Goal: Task Accomplishment & Management: Use online tool/utility

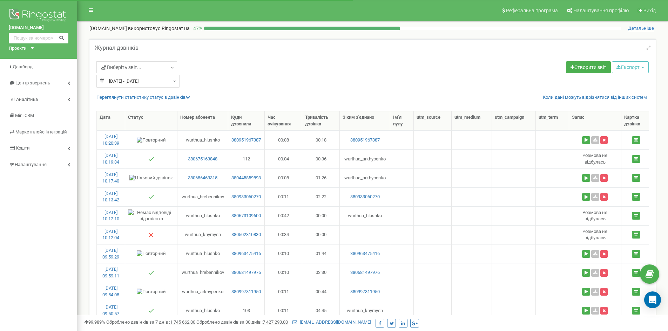
select select "50"
click at [656, 298] on icon "Open Intercom Messenger" at bounding box center [652, 299] width 9 height 9
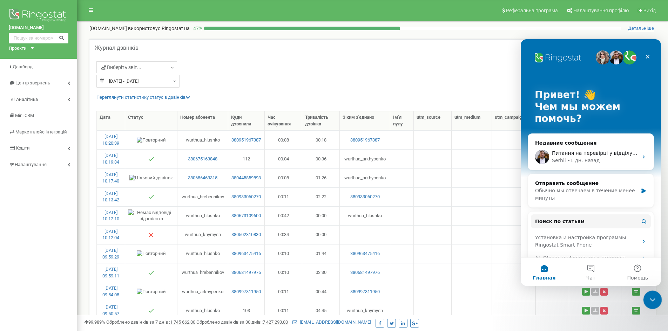
click at [655, 297] on icon "Закрыть службу сообщений Intercom" at bounding box center [651, 299] width 8 height 8
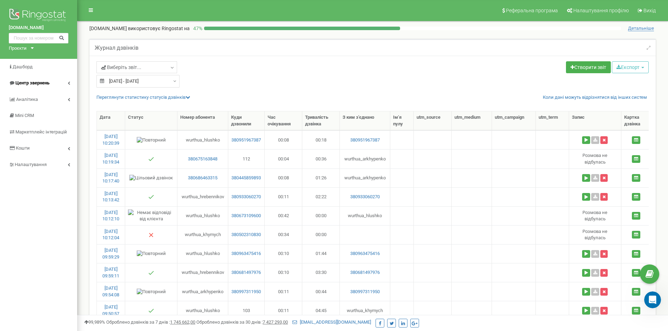
click at [64, 85] on link "Центр звернень" at bounding box center [38, 83] width 77 height 16
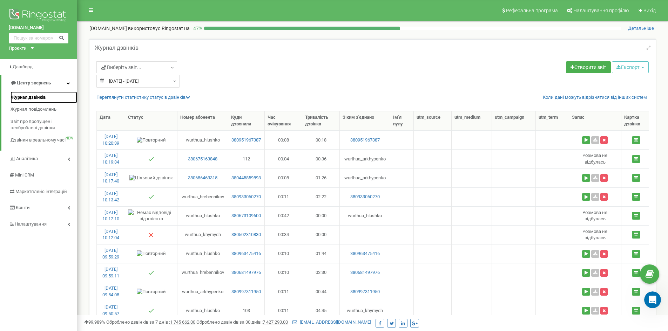
click at [36, 97] on span "Журнал дзвінків" at bounding box center [28, 97] width 35 height 7
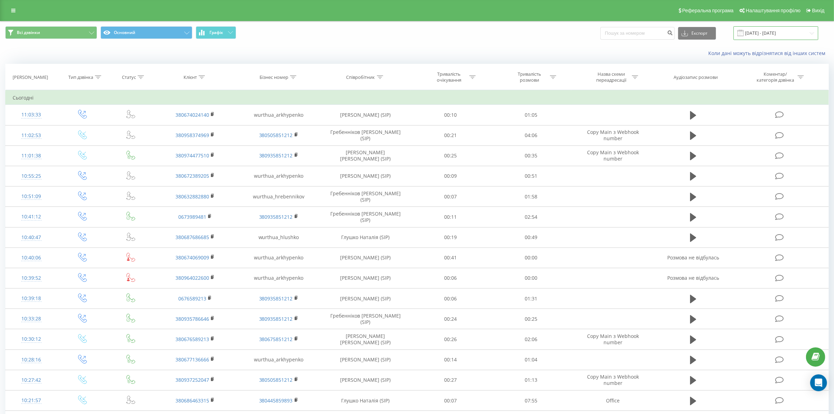
click at [782, 37] on input "23.08.2025 - 23.09.2025" at bounding box center [776, 33] width 85 height 14
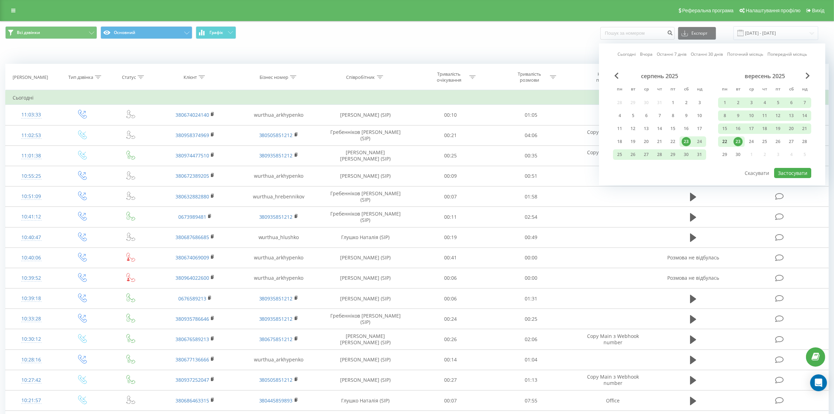
click at [726, 137] on div "22" at bounding box center [725, 141] width 9 height 9
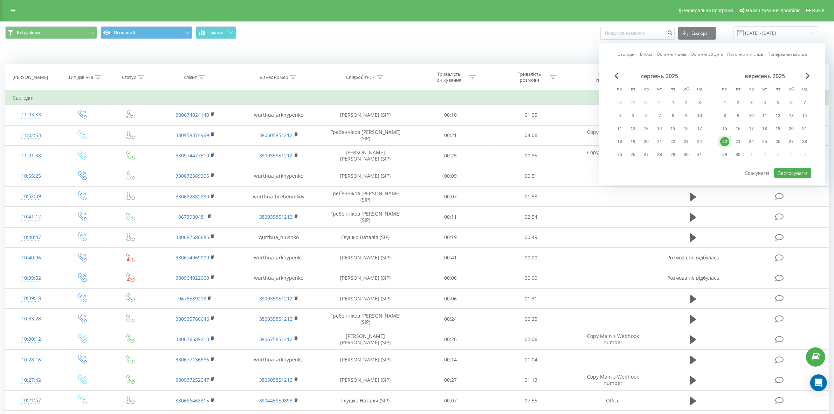
click at [726, 137] on div "22" at bounding box center [725, 141] width 9 height 9
click at [795, 172] on button "Застосувати" at bounding box center [792, 173] width 37 height 10
type input "22.09.2025 - 22.09.2025"
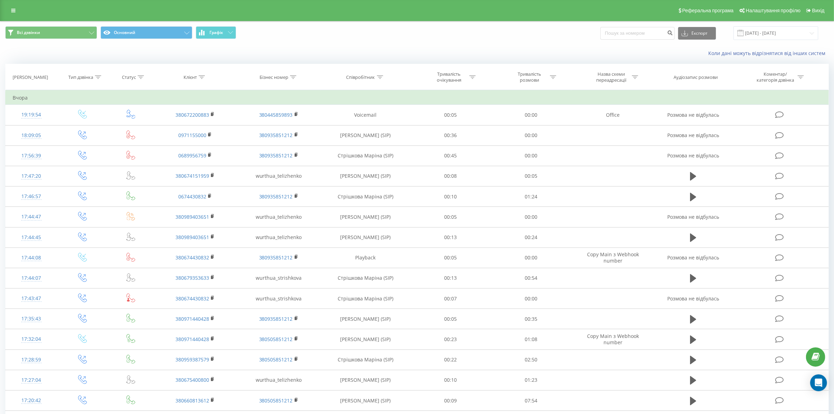
click at [99, 75] on div at bounding box center [98, 77] width 6 height 6
click at [87, 130] on div "Введіть значення" at bounding box center [79, 128] width 50 height 6
click at [91, 146] on div "Вхідний" at bounding box center [82, 141] width 61 height 11
click at [95, 141] on span "OK" at bounding box center [98, 142] width 20 height 11
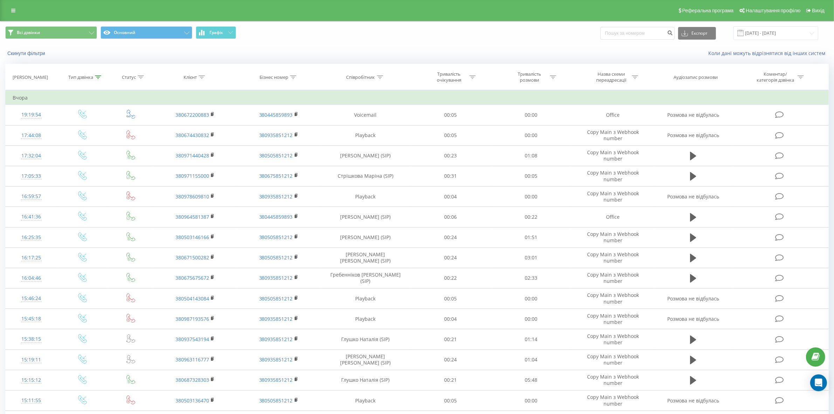
click at [634, 79] on div at bounding box center [635, 77] width 6 height 6
click at [615, 127] on input "text" at bounding box center [613, 127] width 62 height 12
type input "mai"
click at [628, 142] on span "OK" at bounding box center [629, 141] width 20 height 11
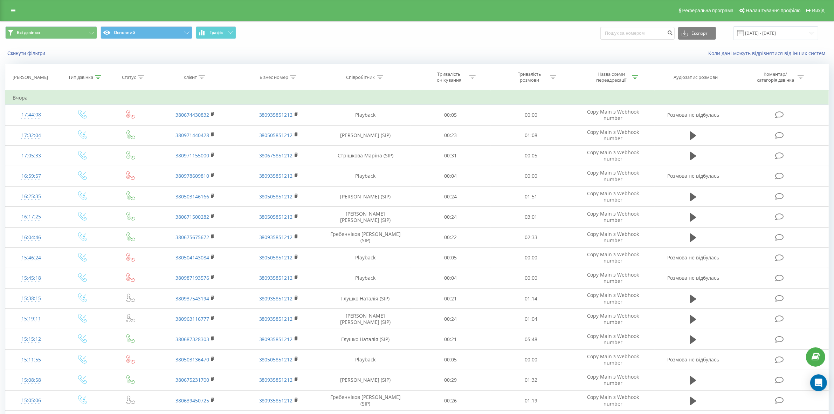
click at [100, 77] on icon at bounding box center [98, 77] width 6 height 4
click at [99, 126] on div at bounding box center [79, 128] width 50 height 7
click at [139, 76] on icon at bounding box center [141, 77] width 6 height 4
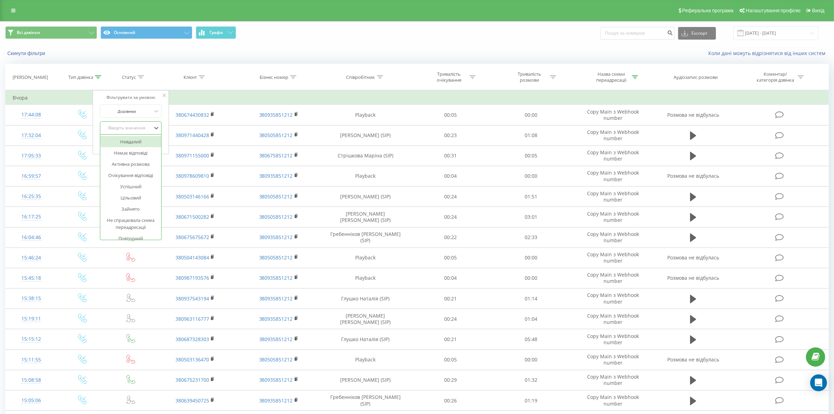
click at [138, 124] on div "Введіть значення" at bounding box center [127, 128] width 51 height 11
click at [136, 152] on div "Немає відповіді" at bounding box center [131, 152] width 61 height 11
click at [144, 141] on span "OK" at bounding box center [146, 142] width 20 height 11
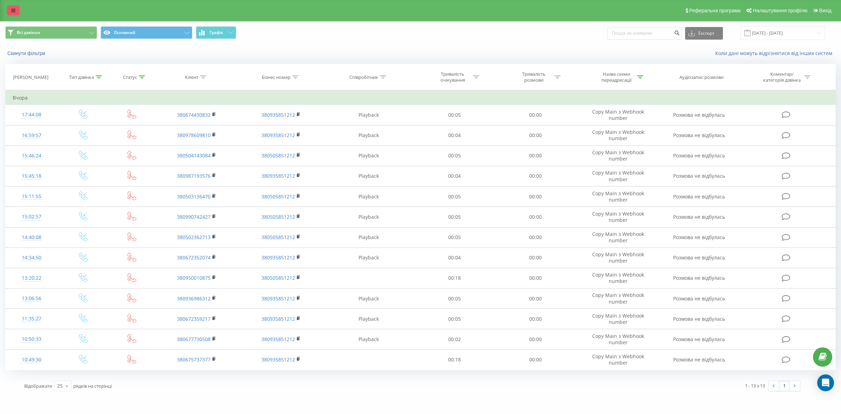
click at [12, 9] on icon at bounding box center [13, 10] width 4 height 5
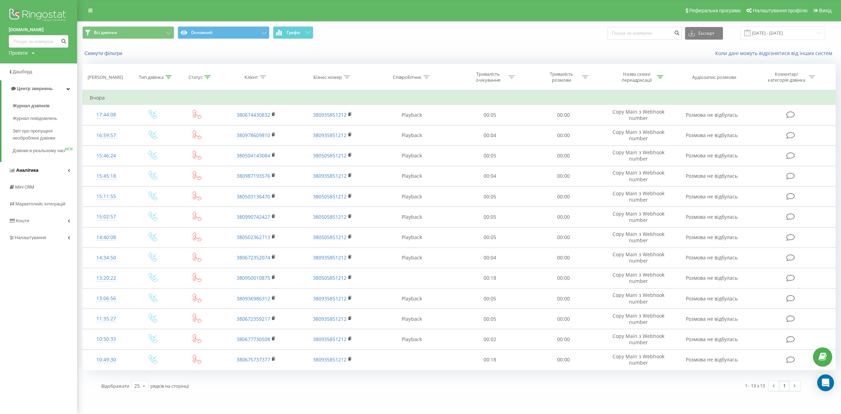
click at [65, 179] on link "Аналiтика" at bounding box center [38, 170] width 77 height 17
click at [38, 217] on span "Звіт про ефективність роботи співробітників" at bounding box center [43, 216] width 61 height 14
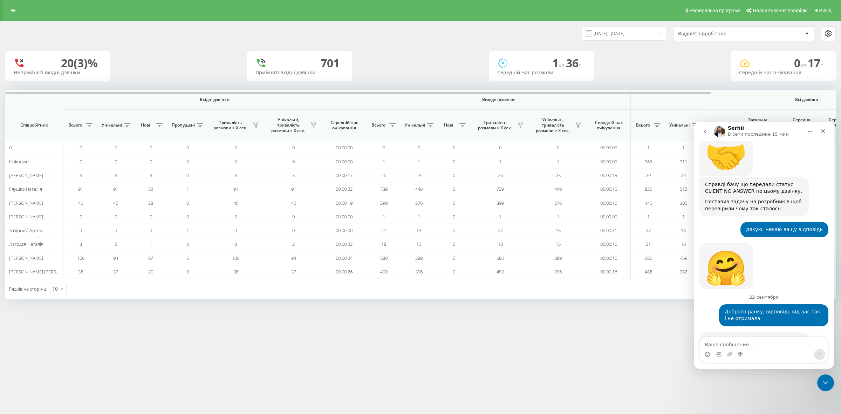
scroll to position [2302, 0]
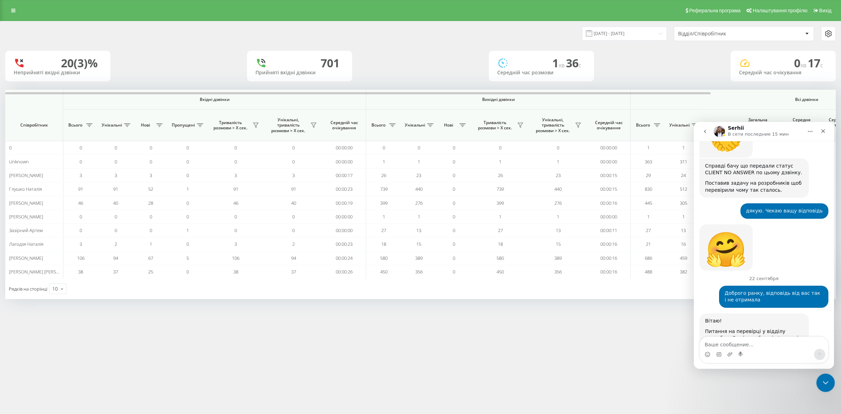
click at [825, 382] on icon "Закрыть службу сообщений Intercom" at bounding box center [824, 381] width 8 height 8
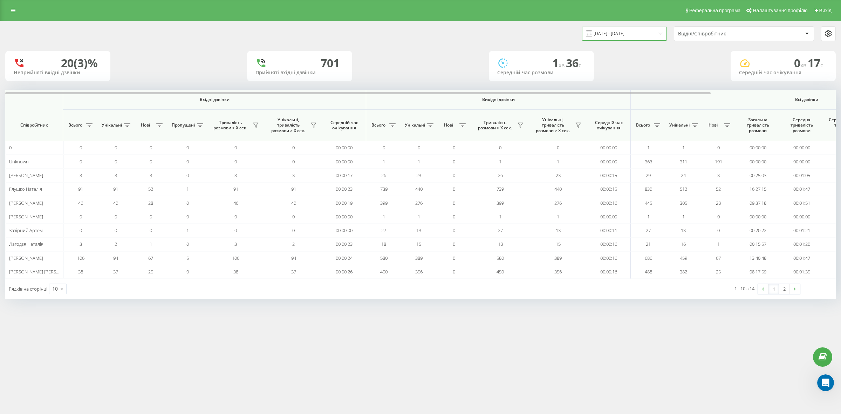
click at [613, 28] on input "23.08.2025 - 23.09.2025" at bounding box center [624, 34] width 85 height 14
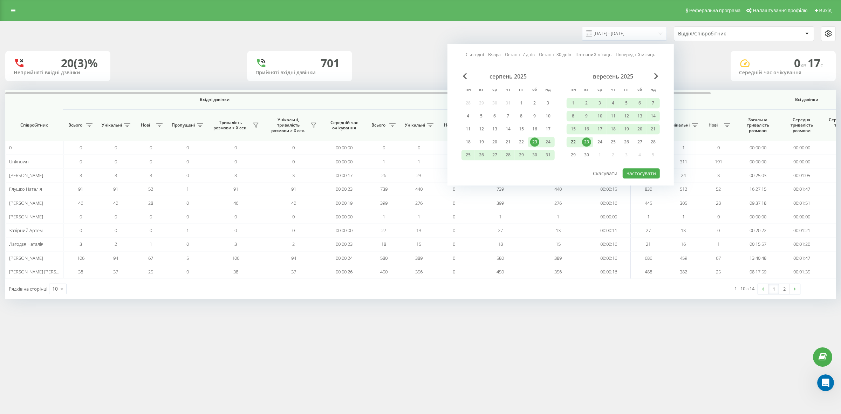
click at [575, 142] on div "22" at bounding box center [573, 141] width 9 height 9
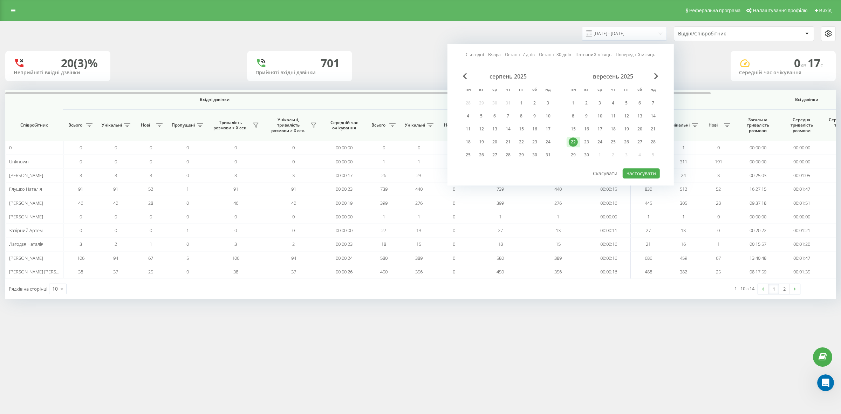
click at [575, 142] on div "22" at bounding box center [573, 141] width 9 height 9
click at [654, 175] on button "Застосувати" at bounding box center [641, 173] width 37 height 10
type input "22.09.2025 - 22.09.2025"
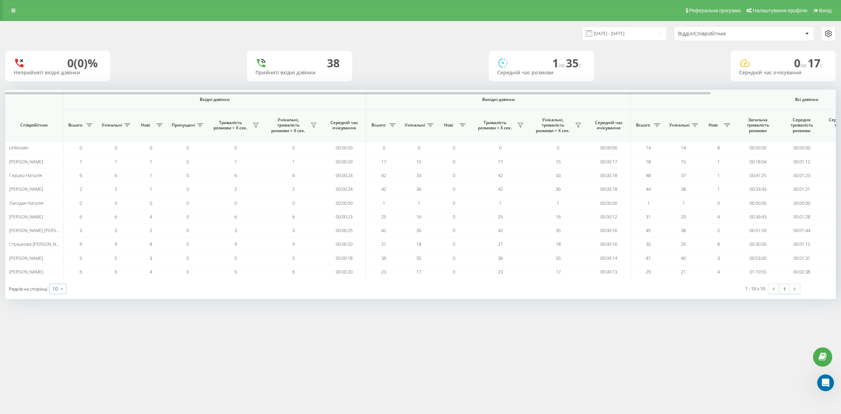
click at [56, 288] on div "10" at bounding box center [55, 288] width 6 height 7
click at [56, 266] on div "50" at bounding box center [57, 269] width 17 height 10
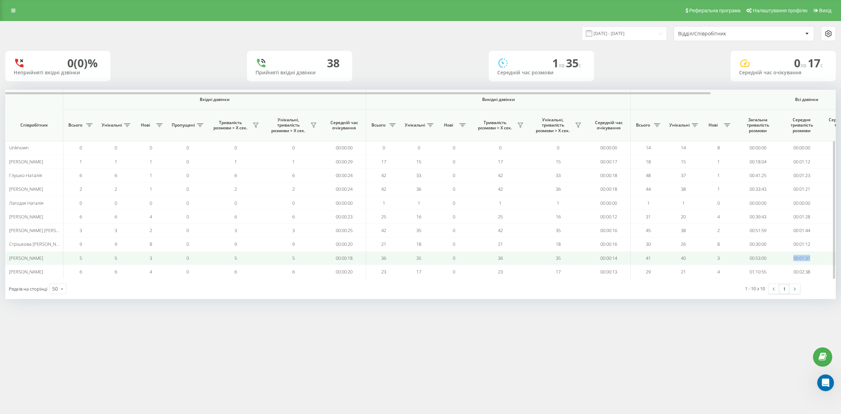
drag, startPoint x: 815, startPoint y: 259, endPoint x: 791, endPoint y: 260, distance: 23.9
click at [791, 260] on td "00:01:31" at bounding box center [802, 258] width 44 height 14
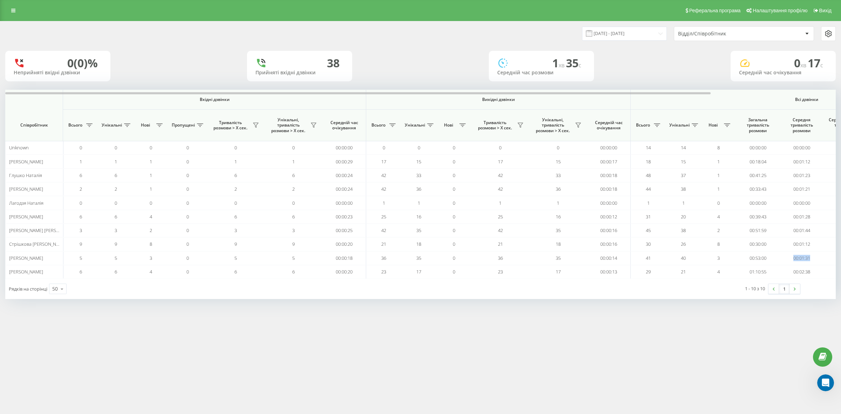
copy td "00:01:31"
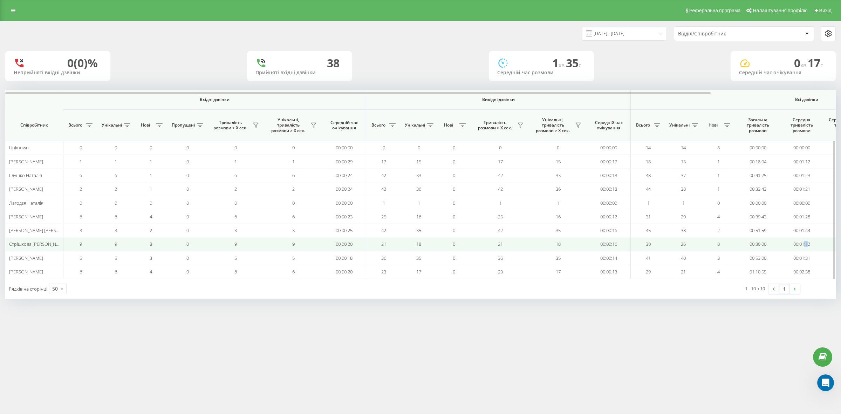
drag, startPoint x: 808, startPoint y: 249, endPoint x: 803, endPoint y: 249, distance: 5.6
click at [803, 249] on td "00:01:12" at bounding box center [802, 244] width 44 height 14
drag, startPoint x: 814, startPoint y: 249, endPoint x: 794, endPoint y: 246, distance: 20.2
click at [794, 246] on td "00:01:12" at bounding box center [802, 244] width 44 height 14
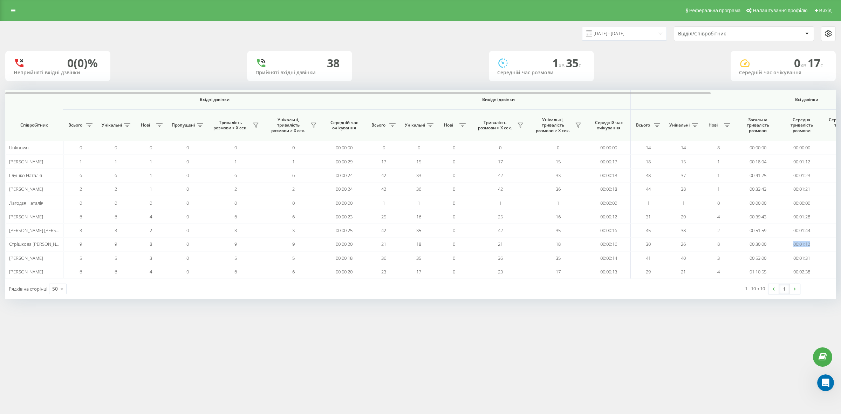
copy td "00:01:12"
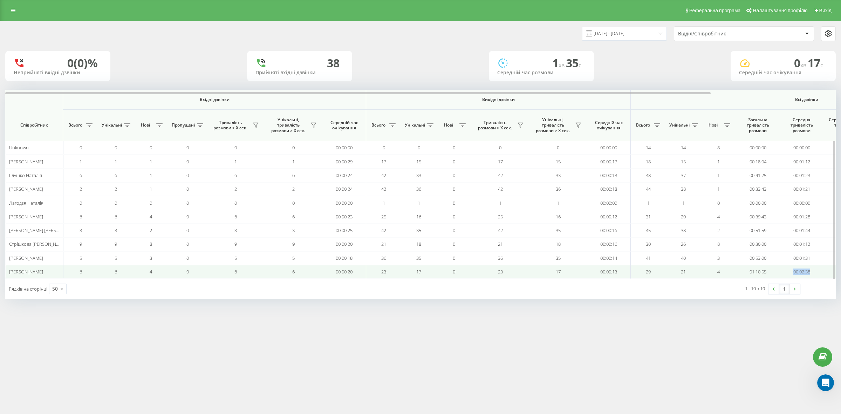
drag, startPoint x: 814, startPoint y: 275, endPoint x: 785, endPoint y: 274, distance: 28.8
click at [785, 274] on td "00:02:38" at bounding box center [802, 272] width 44 height 14
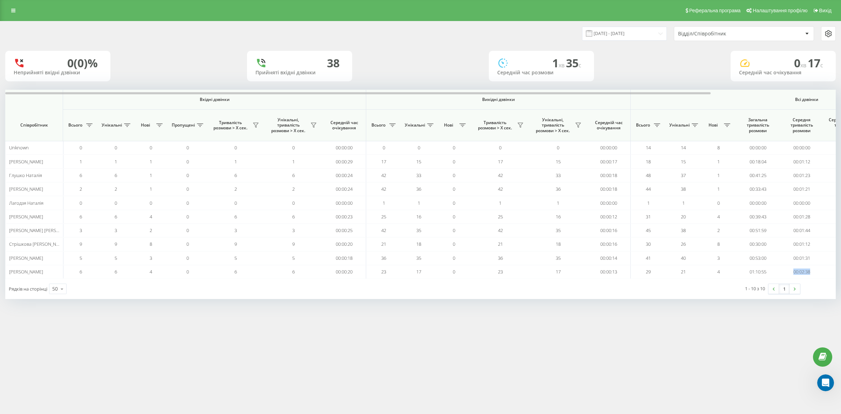
copy td "00:02:38"
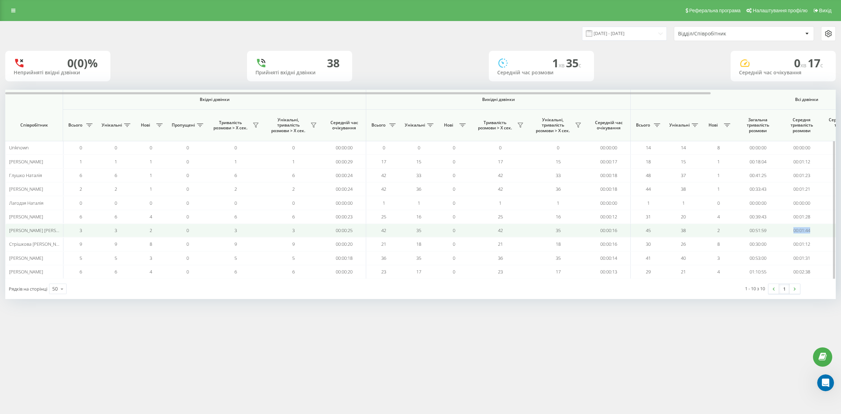
drag, startPoint x: 816, startPoint y: 232, endPoint x: 791, endPoint y: 231, distance: 25.3
click at [791, 231] on td "00:01:44" at bounding box center [802, 231] width 44 height 14
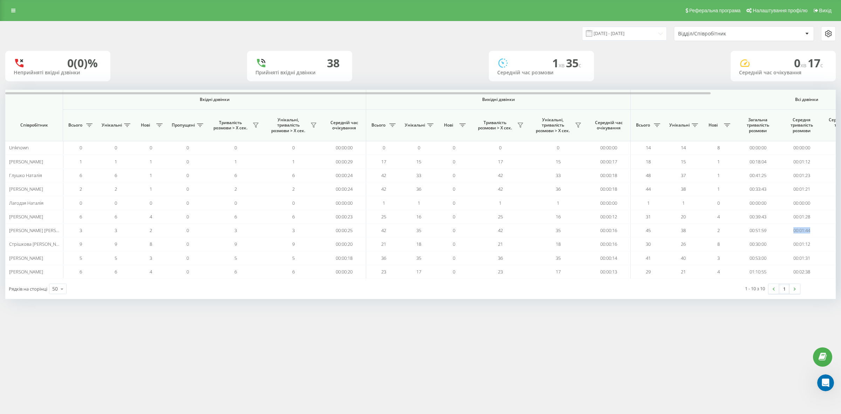
copy td "00:01:44"
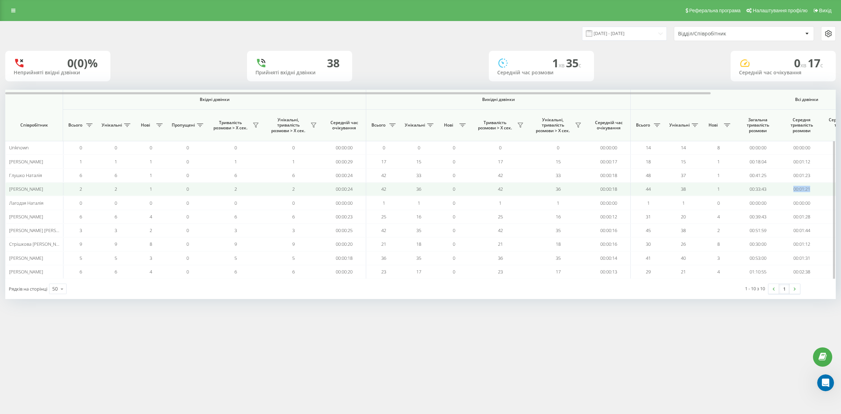
drag, startPoint x: 813, startPoint y: 191, endPoint x: 792, endPoint y: 189, distance: 21.1
click at [792, 189] on td "00:01:21" at bounding box center [802, 189] width 44 height 14
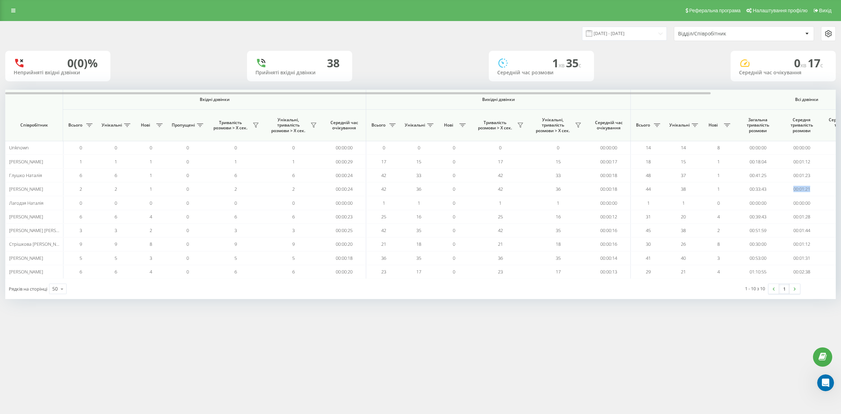
copy td "00:01:21"
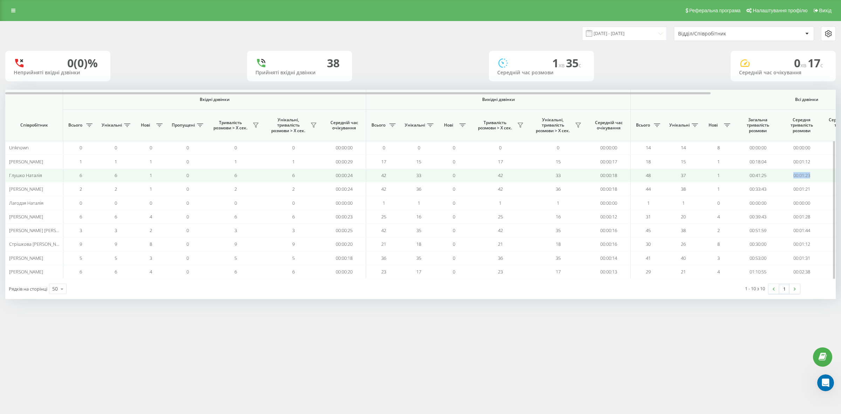
drag, startPoint x: 802, startPoint y: 176, endPoint x: 787, endPoint y: 176, distance: 15.1
click at [787, 176] on td "00:01:23" at bounding box center [802, 176] width 44 height 14
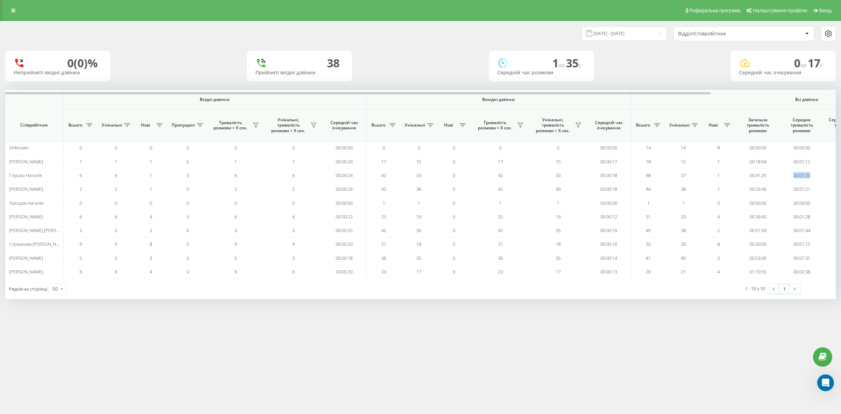
copy td "00:01:23"
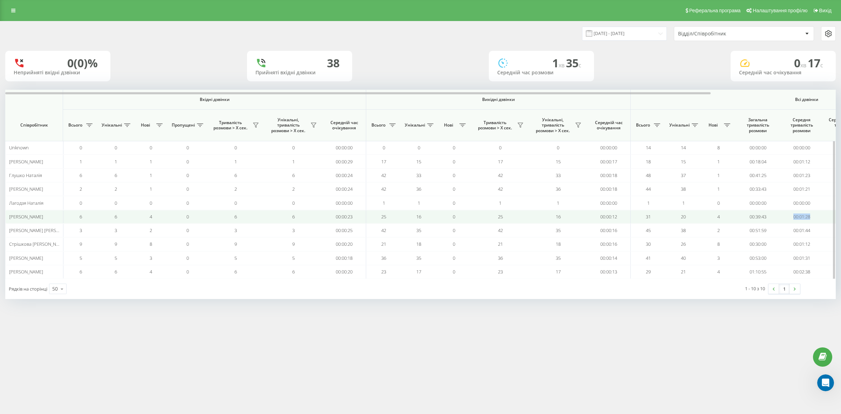
click at [779, 218] on tr "Матвієва Марина 6 6 4 0 6 6 00:00:23 25 16 0 25 16 00:00:12 31 20 4 00:39:43 00…" at bounding box center [494, 217] width 978 height 14
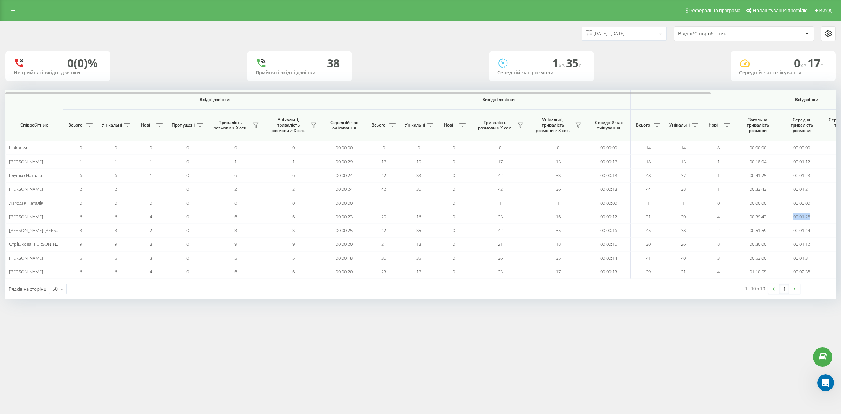
copy tr "00:01:28"
